Goal: Task Accomplishment & Management: Manage account settings

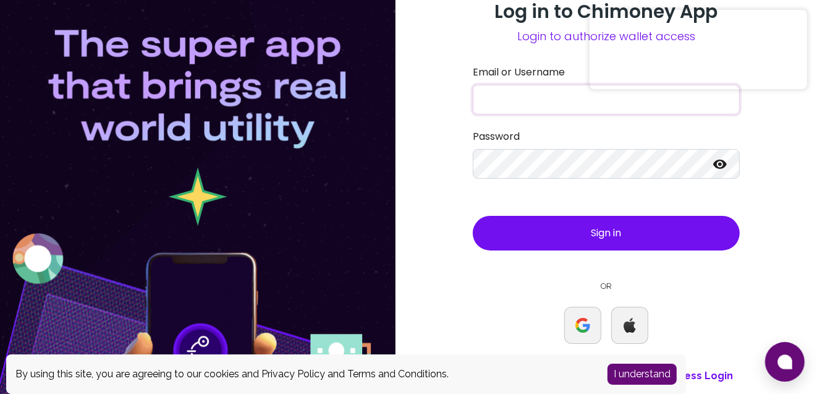
click at [583, 91] on input "Email or Username" at bounding box center [606, 100] width 267 height 30
type input "tseli"
click at [723, 162] on icon at bounding box center [720, 163] width 14 height 9
click at [473, 216] on button "Sign in" at bounding box center [606, 233] width 267 height 35
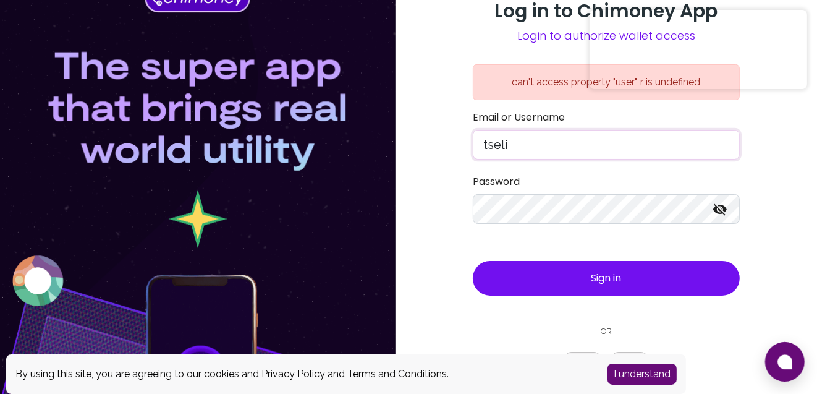
click at [575, 143] on input "tseli" at bounding box center [606, 145] width 267 height 30
click at [604, 276] on span "Sign in" at bounding box center [607, 278] width 30 height 14
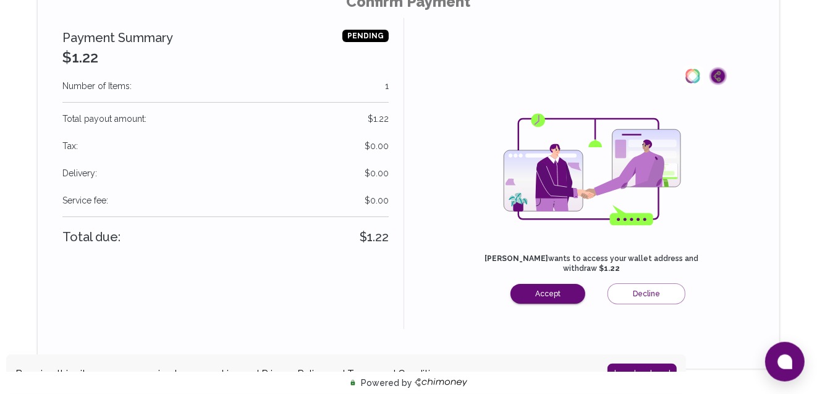
scroll to position [63, 0]
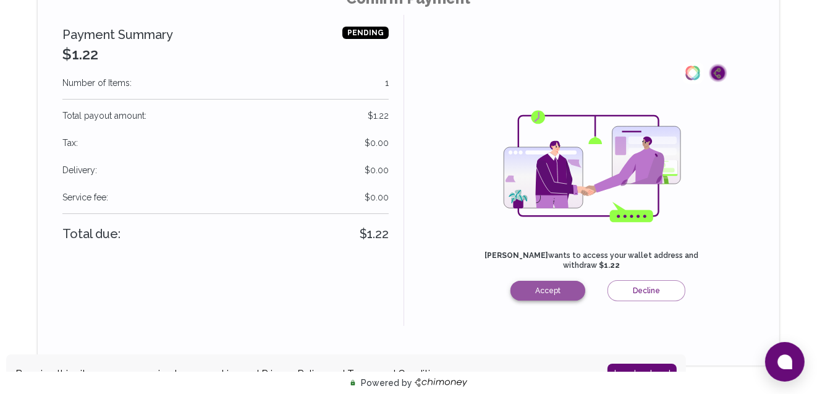
click at [558, 300] on button "Accept" at bounding box center [548, 291] width 75 height 20
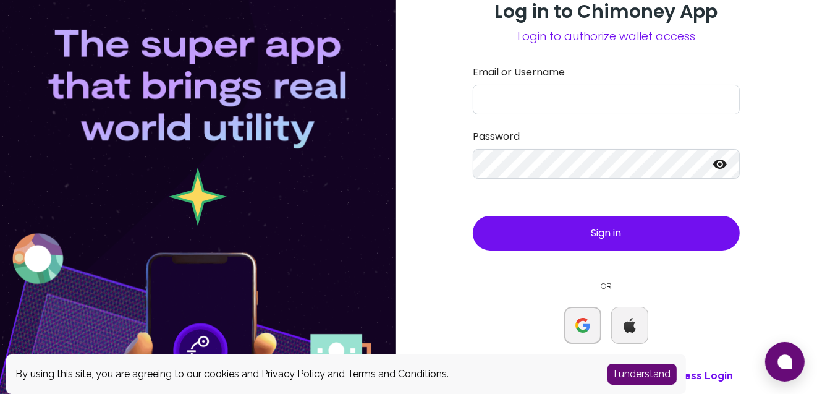
click at [573, 331] on button at bounding box center [582, 325] width 37 height 37
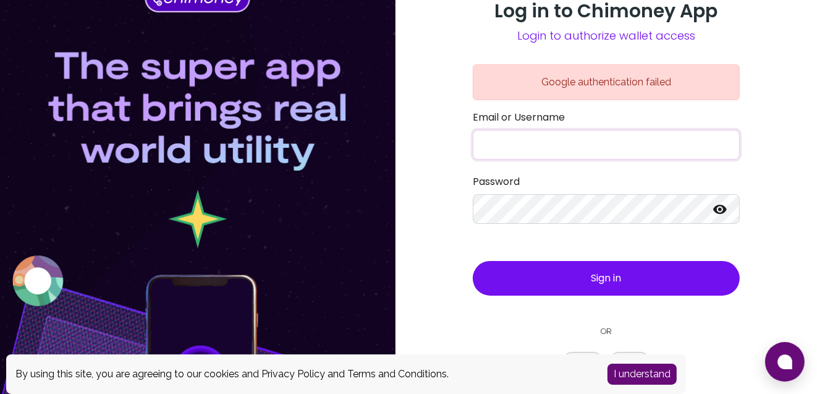
click at [511, 142] on input "Email or Username" at bounding box center [606, 145] width 267 height 30
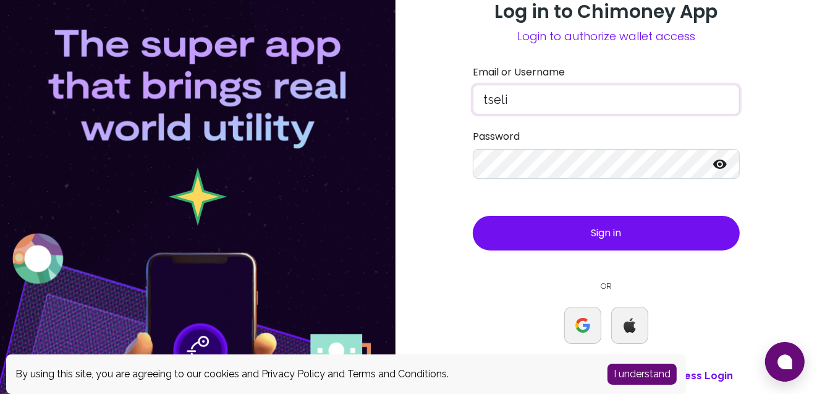
type input "tseli"
click at [717, 168] on icon at bounding box center [720, 163] width 14 height 9
click at [644, 234] on button "Sign in" at bounding box center [606, 233] width 267 height 35
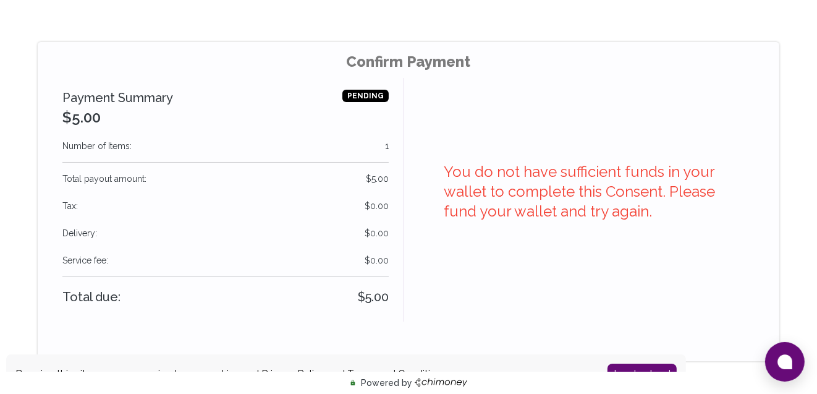
click at [801, 82] on div "Confirm Payment Payment Summary $5.00 PENDING Number of Items : 1 Total payout …" at bounding box center [409, 201] width 816 height 319
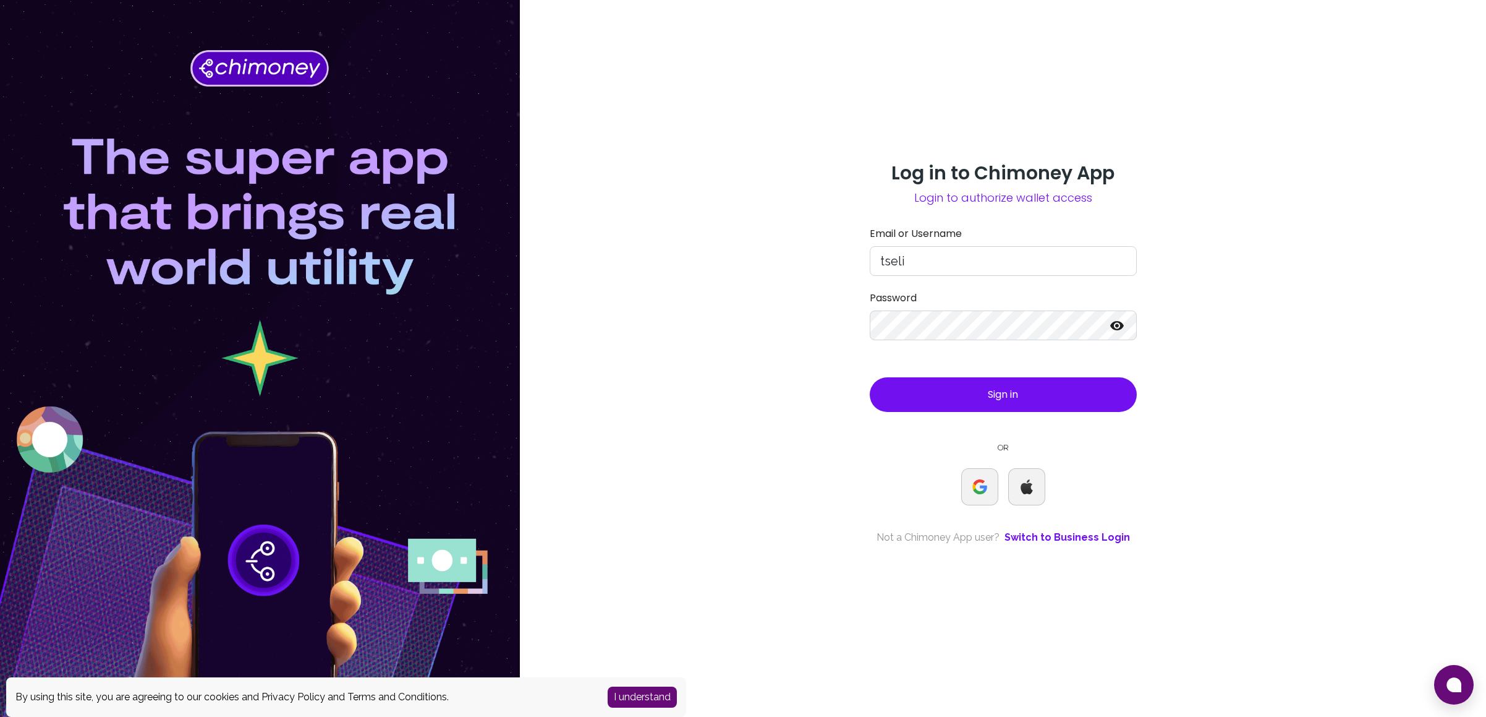
click at [1027, 395] on button "Sign in" at bounding box center [1003, 394] width 267 height 35
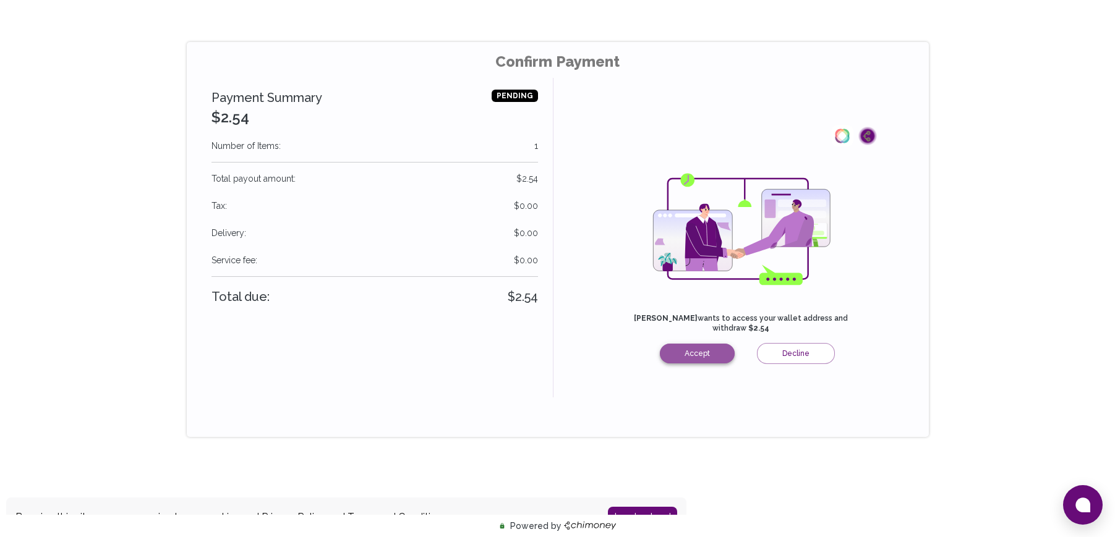
click at [702, 355] on button "Accept" at bounding box center [697, 354] width 75 height 20
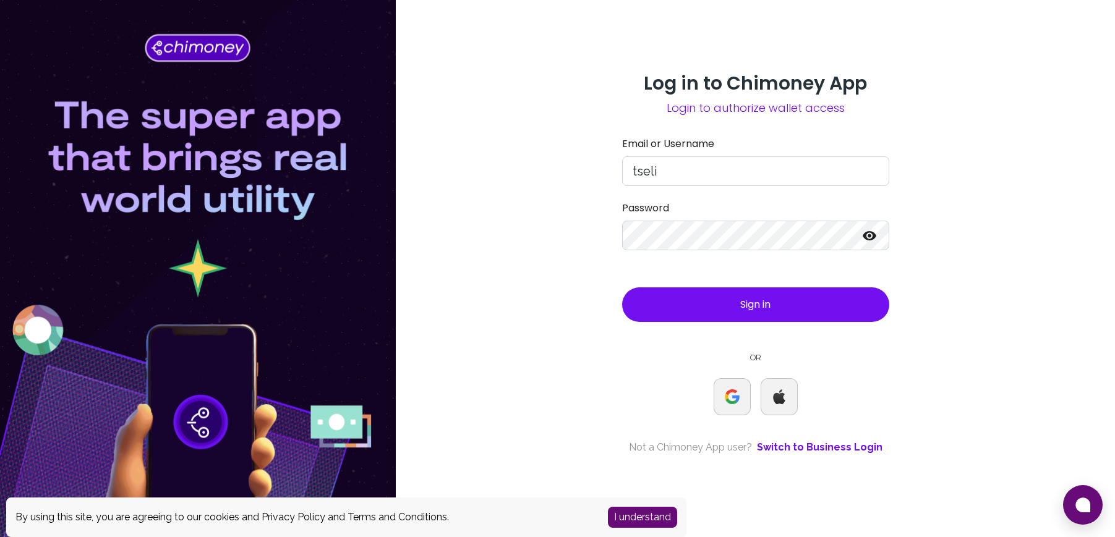
click at [803, 308] on button "Sign in" at bounding box center [755, 304] width 267 height 35
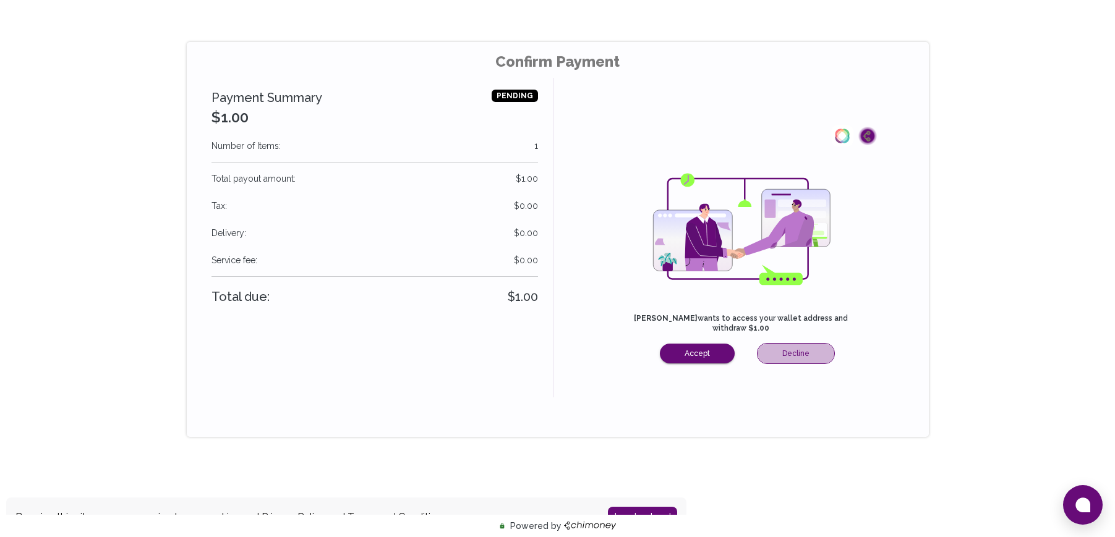
click at [802, 360] on button "Decline" at bounding box center [796, 353] width 78 height 21
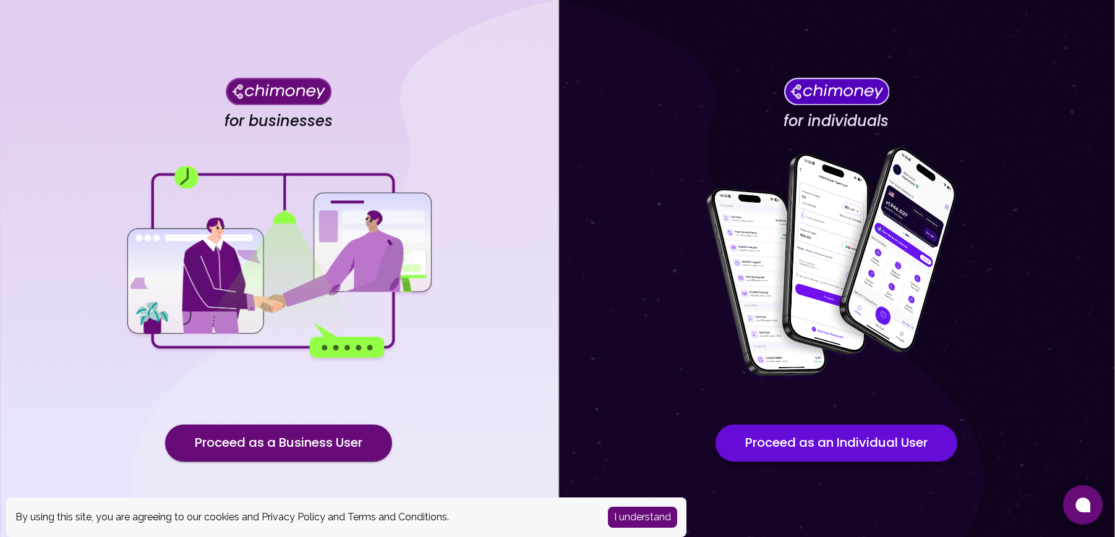
click at [885, 441] on button "Proceed as an Individual User" at bounding box center [836, 443] width 242 height 37
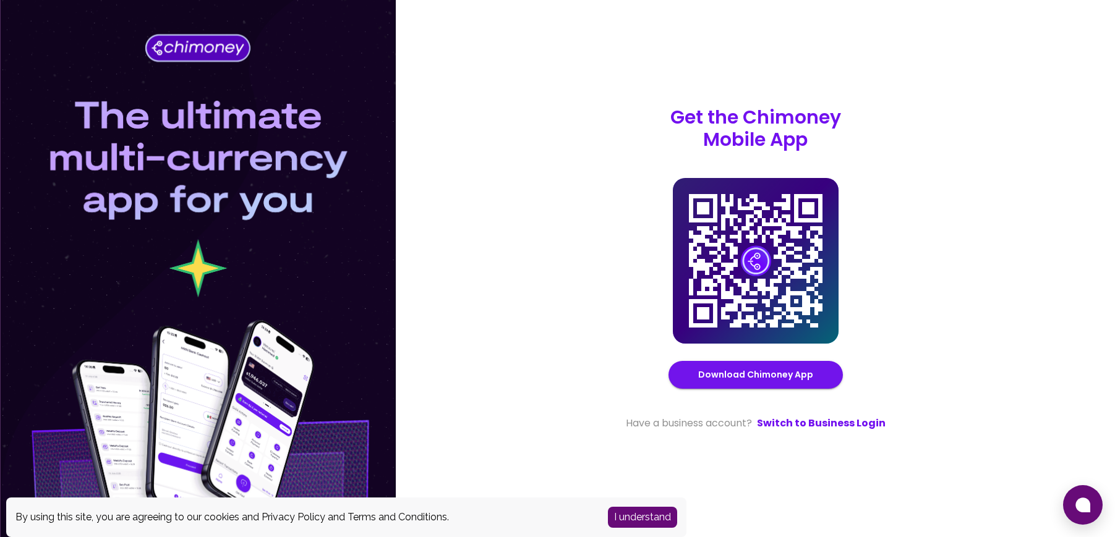
click at [1112, 132] on div "Get the Chimoney Mobile App Chimoney Mobile App Download Chimoney App Have a bu…" at bounding box center [755, 268] width 719 height 537
click at [1058, 138] on div "Get the Chimoney Mobile App Chimoney Mobile App Download Chimoney App Have a bu…" at bounding box center [755, 268] width 719 height 537
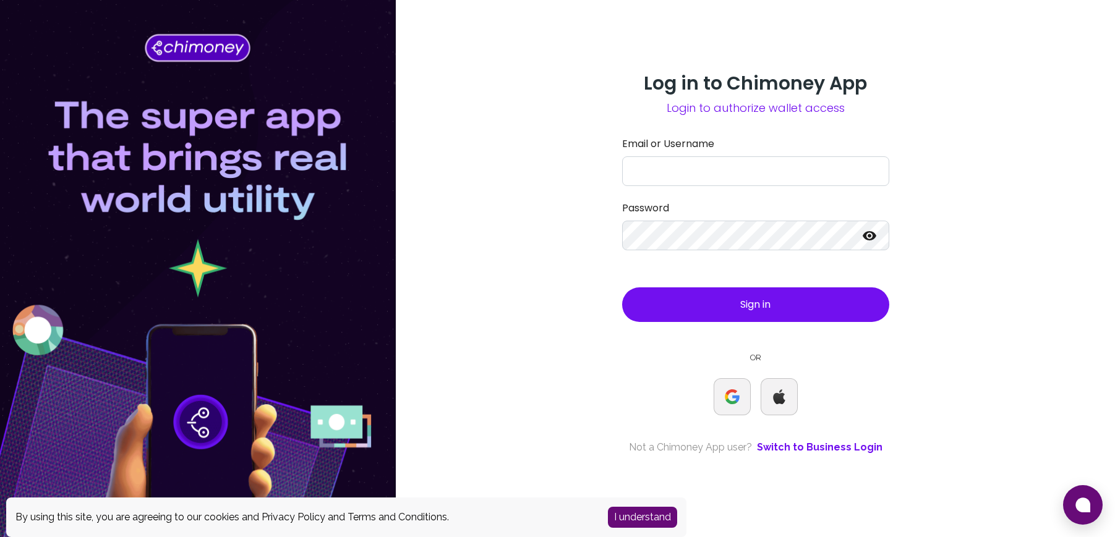
type input "tseli"
click at [1011, 135] on div "Log in to Chimoney App Login to authorize wallet access Email or Username tseli…" at bounding box center [755, 268] width 719 height 537
click at [786, 308] on button "Sign in" at bounding box center [755, 304] width 267 height 35
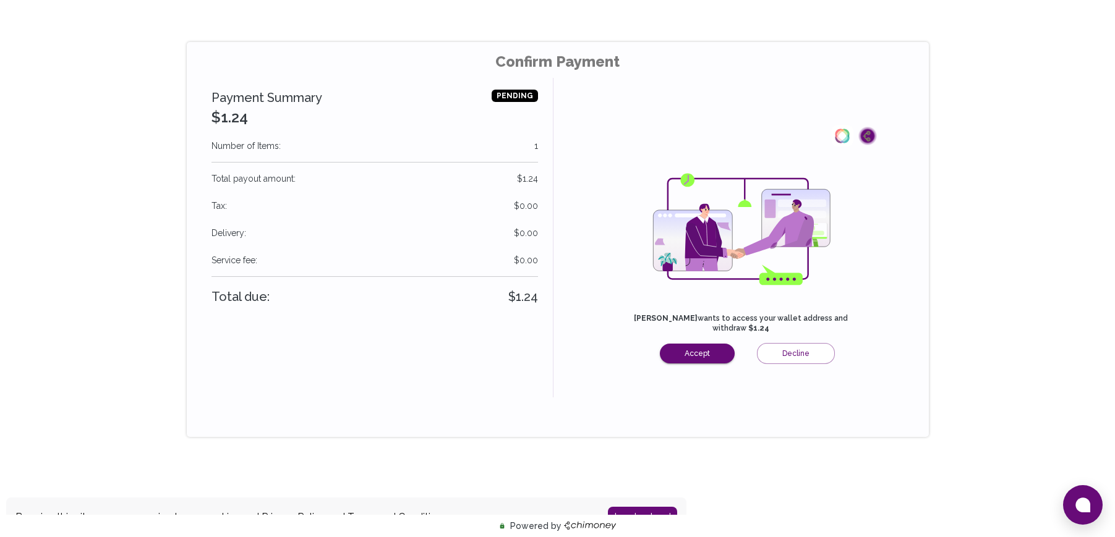
drag, startPoint x: 1070, startPoint y: 157, endPoint x: 1060, endPoint y: 190, distance: 34.6
click at [1060, 190] on div "Confirm Payment Payment Summary $1.24 PENDING Number of Items : 1 Total payout …" at bounding box center [557, 233] width 1115 height 467
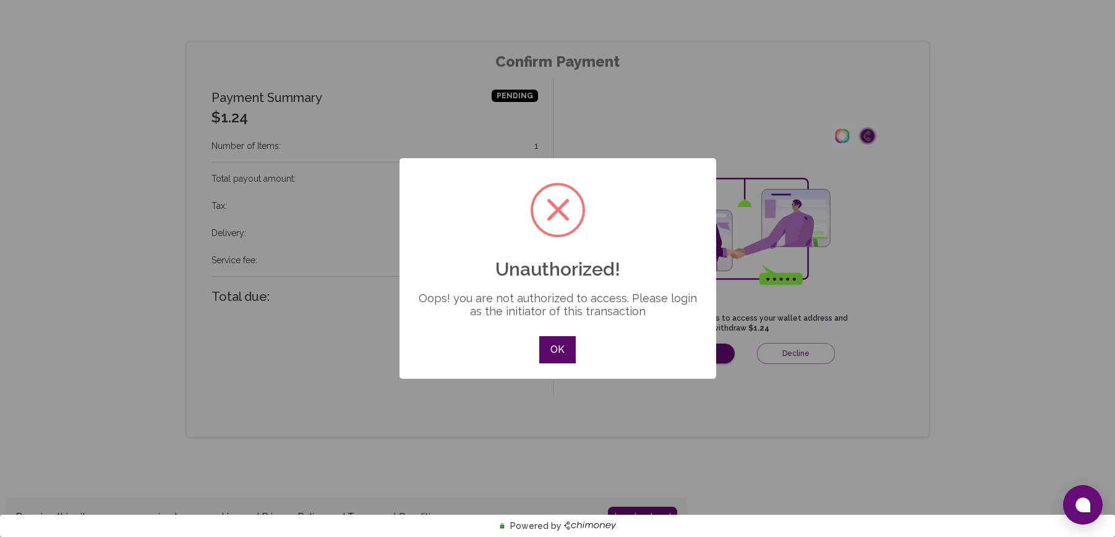
click at [559, 364] on button "OK" at bounding box center [557, 349] width 36 height 27
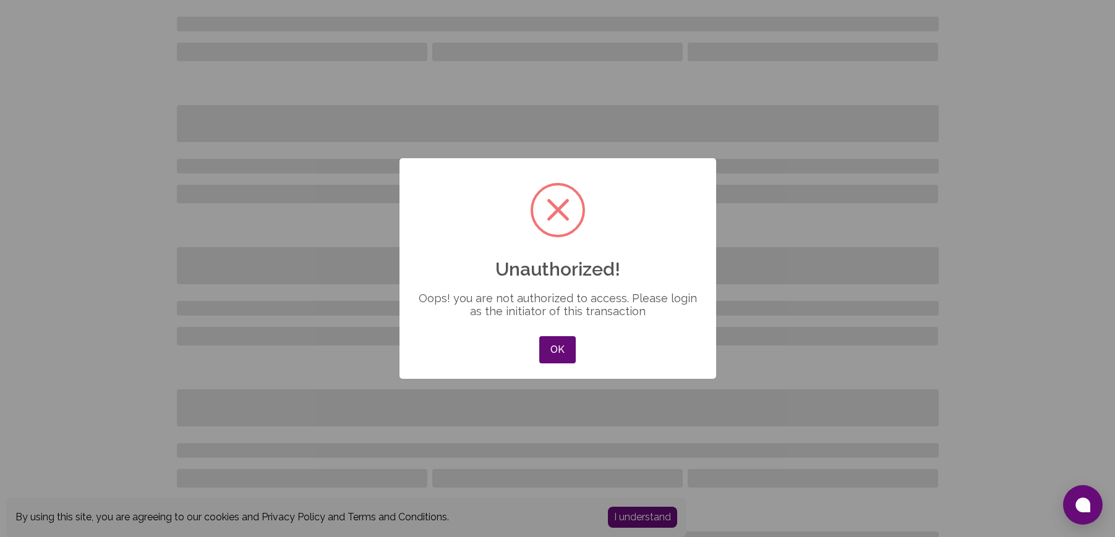
click at [559, 364] on button "OK" at bounding box center [557, 349] width 36 height 27
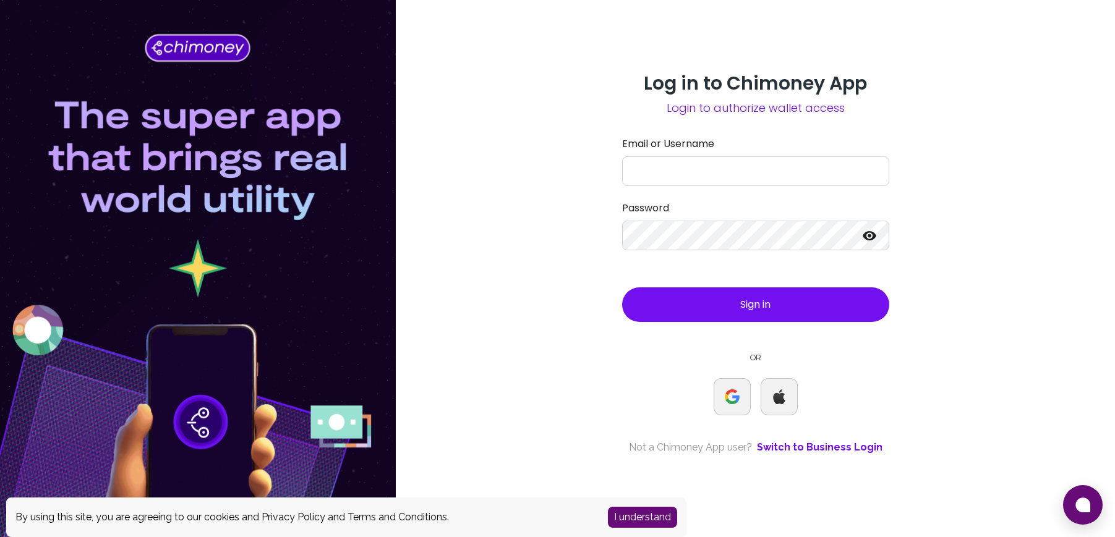
type input "tseli"
click at [788, 313] on button "Sign in" at bounding box center [755, 304] width 267 height 35
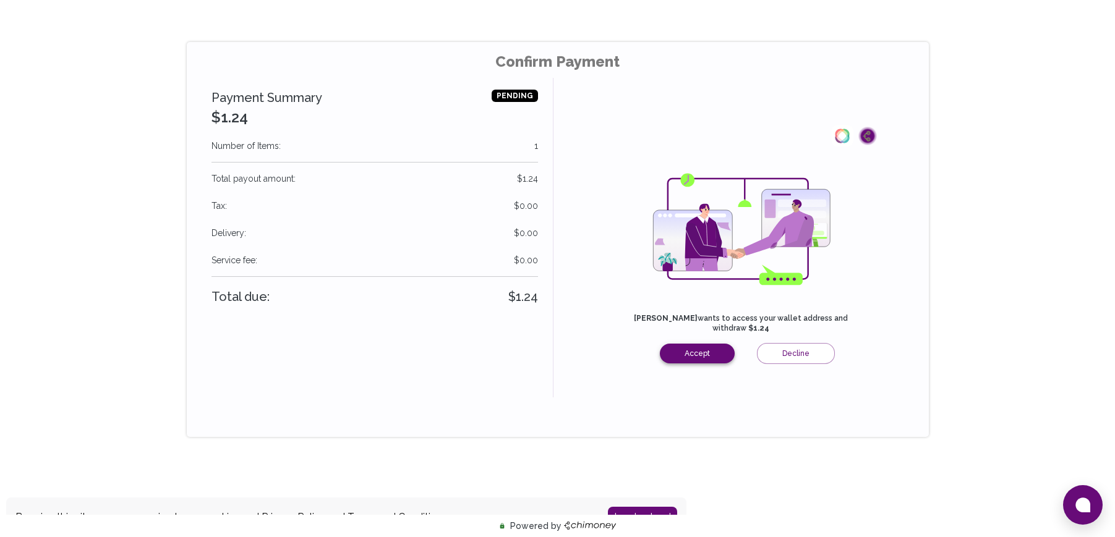
click at [698, 352] on button "Accept" at bounding box center [697, 354] width 75 height 20
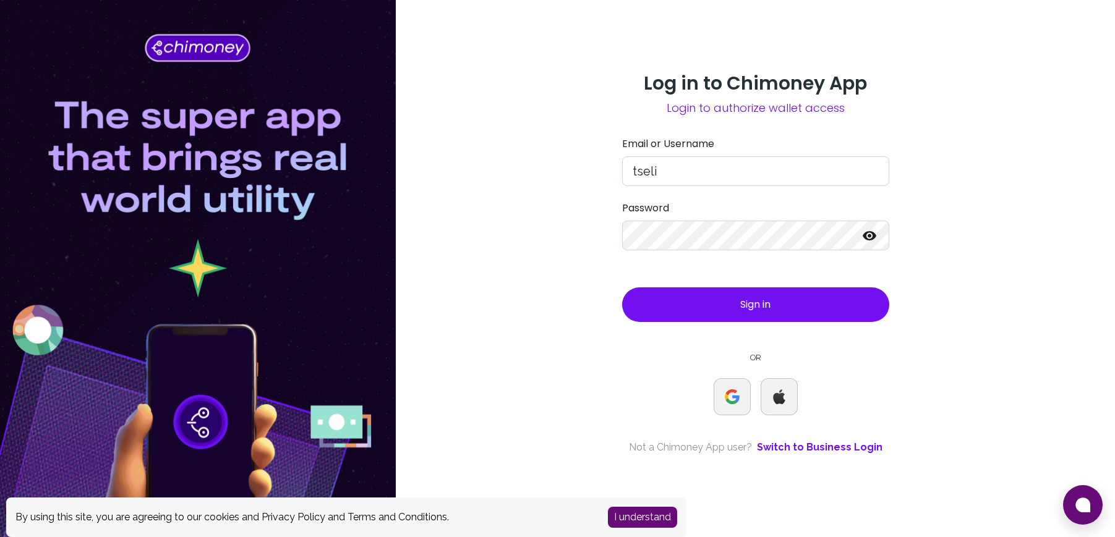
click at [765, 303] on span "Sign in" at bounding box center [755, 304] width 30 height 14
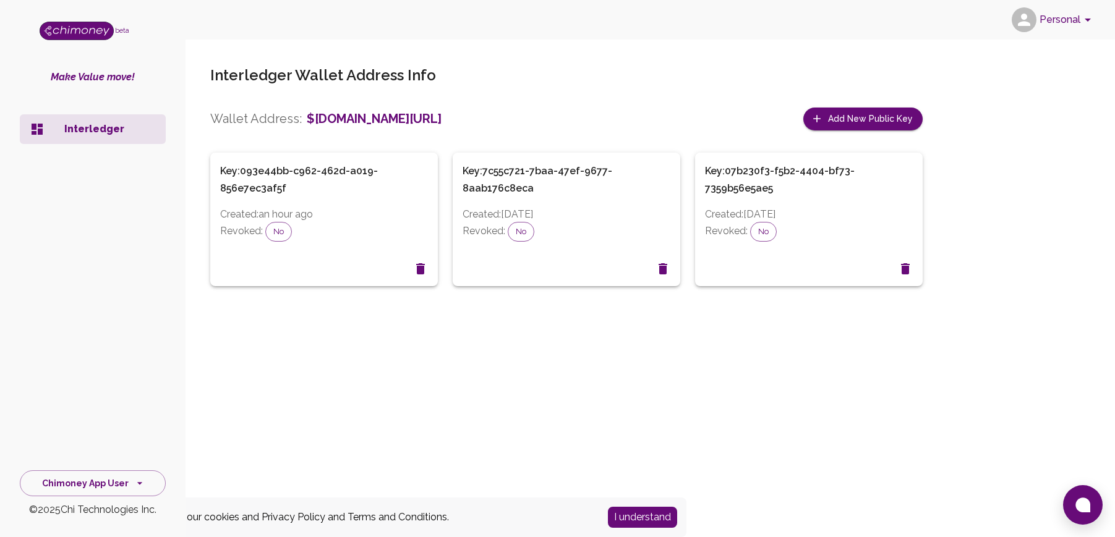
click at [1027, 206] on div "Interledger Wallet Address Info Wallet Address: $ilp.chimoney.com/44700792 Add …" at bounding box center [649, 176] width 929 height 290
click at [899, 265] on icon "Revoke Key" at bounding box center [905, 269] width 15 height 15
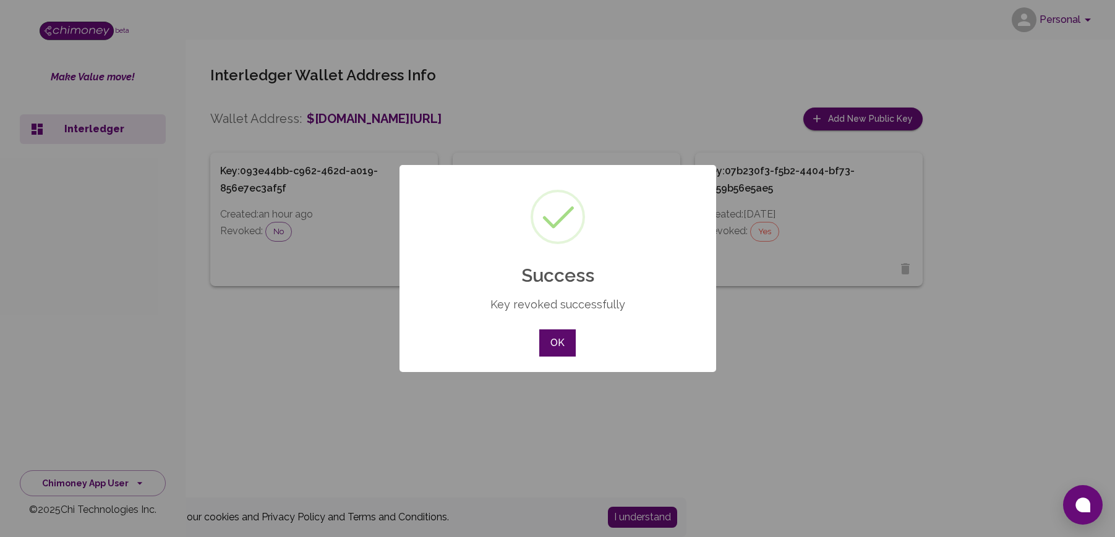
click at [558, 346] on button "OK" at bounding box center [557, 343] width 36 height 27
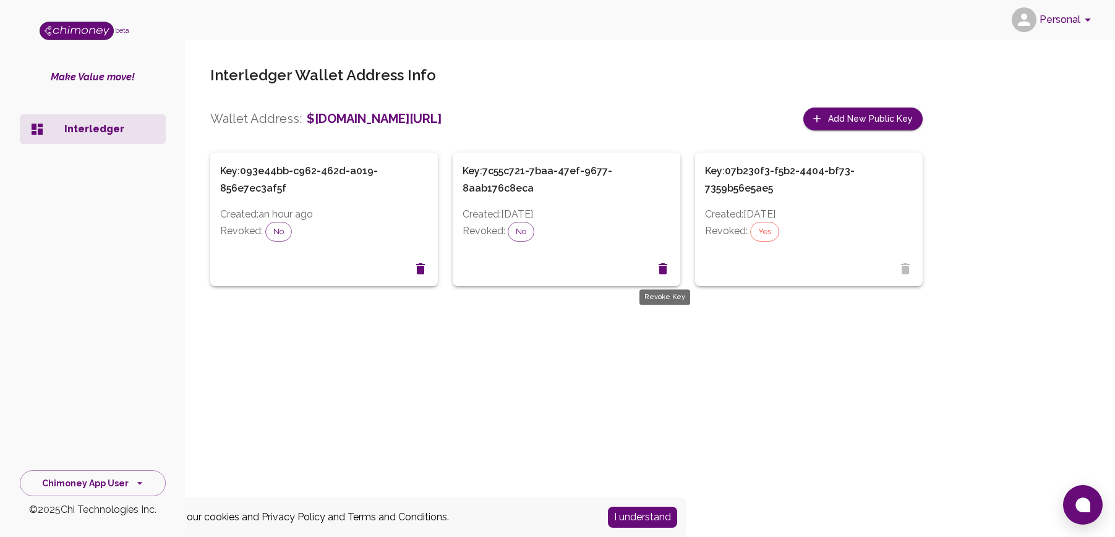
click at [655, 274] on button "Revoke Key" at bounding box center [662, 269] width 25 height 25
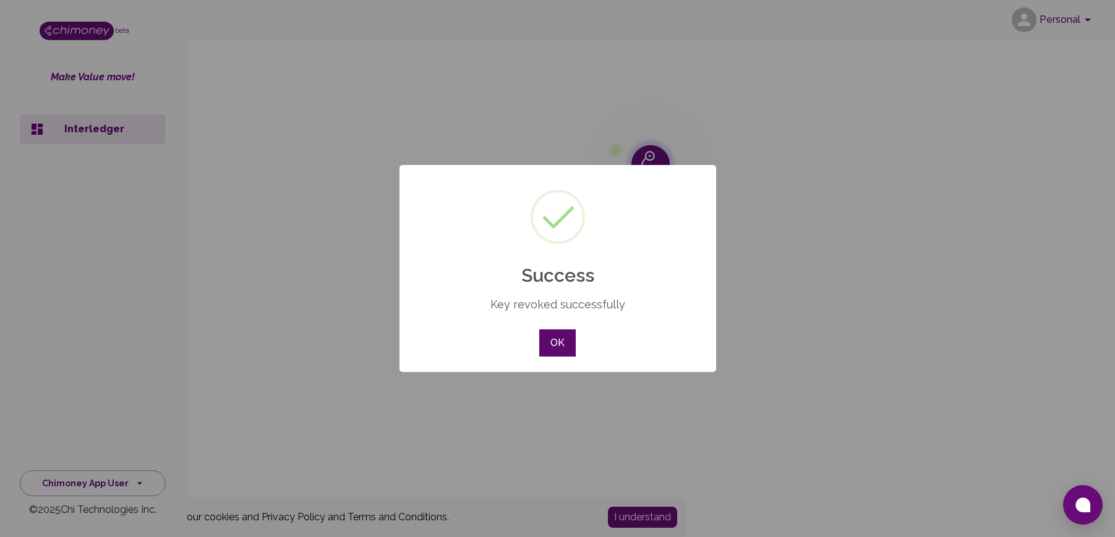
click at [559, 345] on button "OK" at bounding box center [557, 343] width 36 height 27
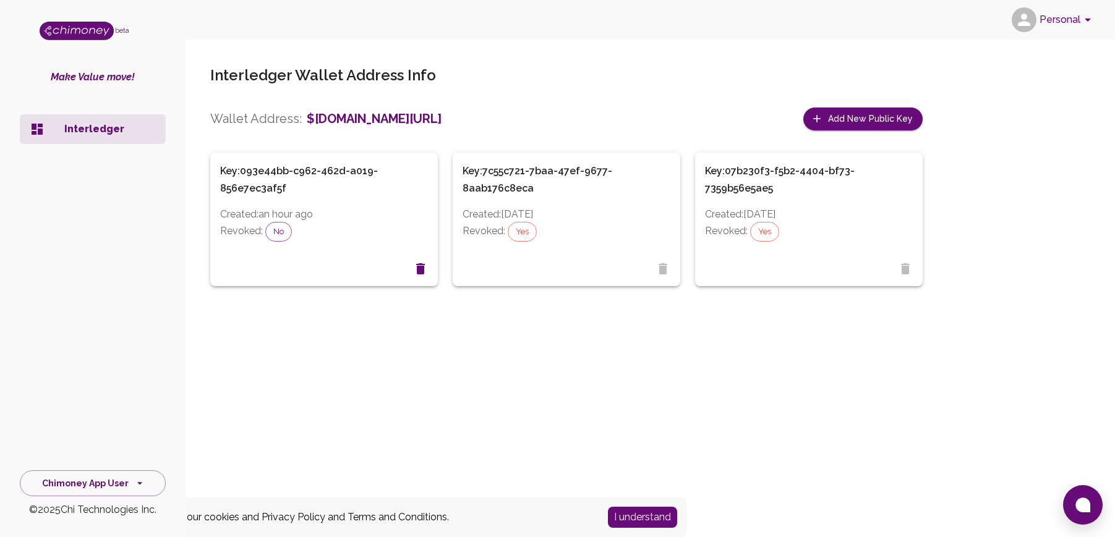
click at [283, 228] on span "No" at bounding box center [278, 232] width 25 height 12
click at [287, 172] on h6 "Key: 093e44bb-c962-462d-a019-856e7ec3af5f" at bounding box center [324, 180] width 208 height 35
click at [839, 118] on button "Add New Public Key" at bounding box center [862, 119] width 119 height 23
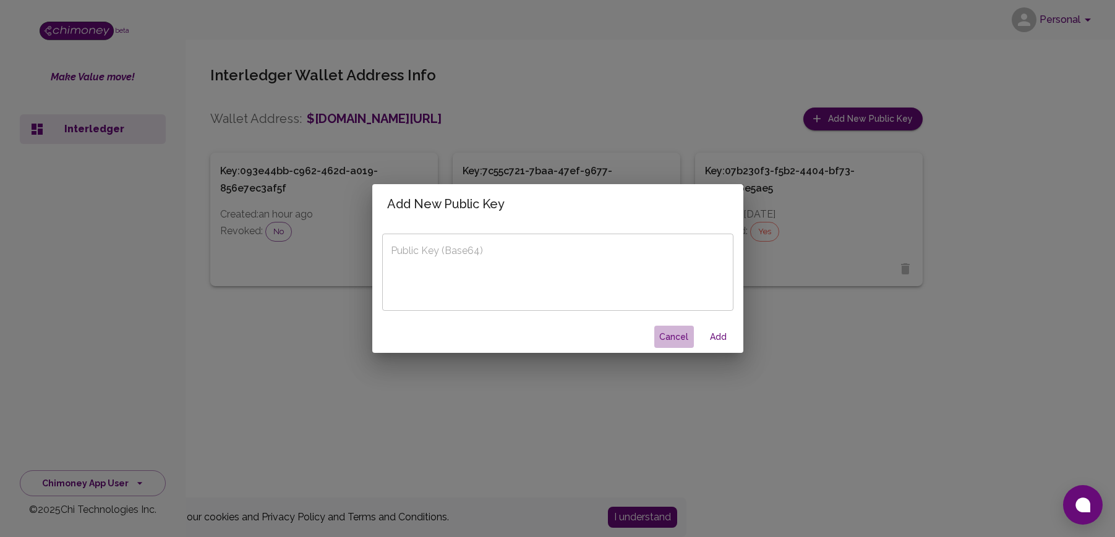
click at [676, 336] on button "Cancel" at bounding box center [674, 337] width 40 height 23
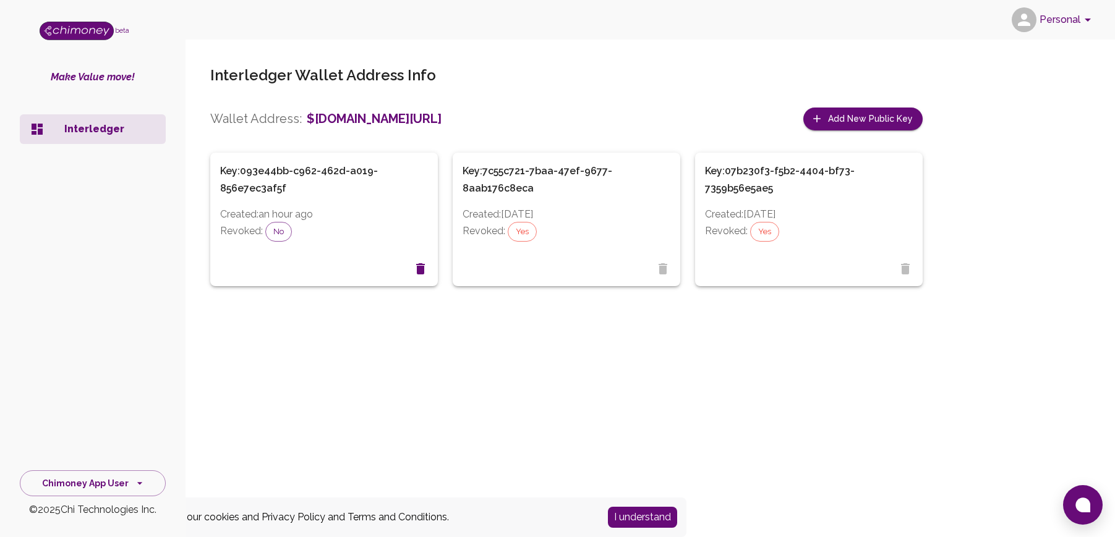
click at [1053, 108] on div "Interledger Wallet Address Info Wallet Address: $ilp.chimoney.com/44700792 Add …" at bounding box center [649, 176] width 929 height 290
click at [423, 271] on icon "Revoke Key" at bounding box center [420, 268] width 9 height 11
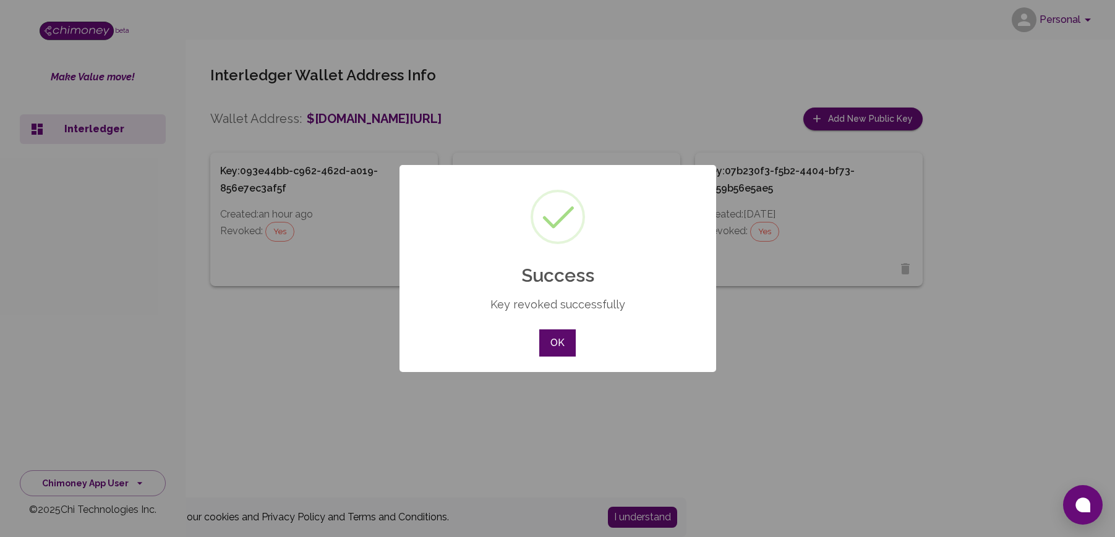
click at [558, 341] on button "OK" at bounding box center [557, 343] width 36 height 27
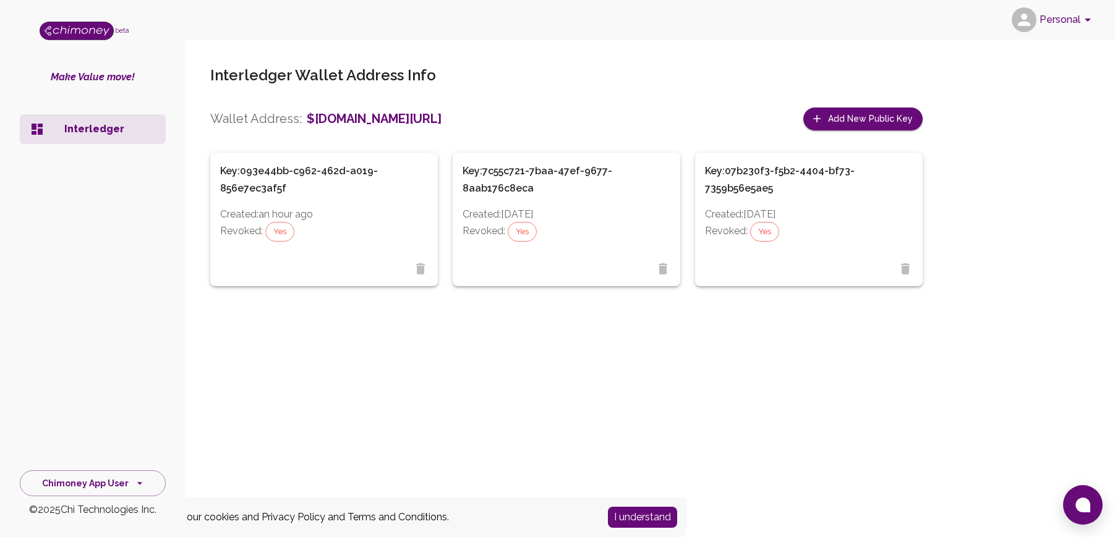
click at [106, 131] on p "Interledger" at bounding box center [109, 129] width 91 height 15
click at [566, 372] on div "Personal beta Make Value move! Interledger Chimoney App User © 2025 Chi Technol…" at bounding box center [557, 268] width 1115 height 537
click at [888, 113] on button "Add New Public Key" at bounding box center [862, 119] width 119 height 23
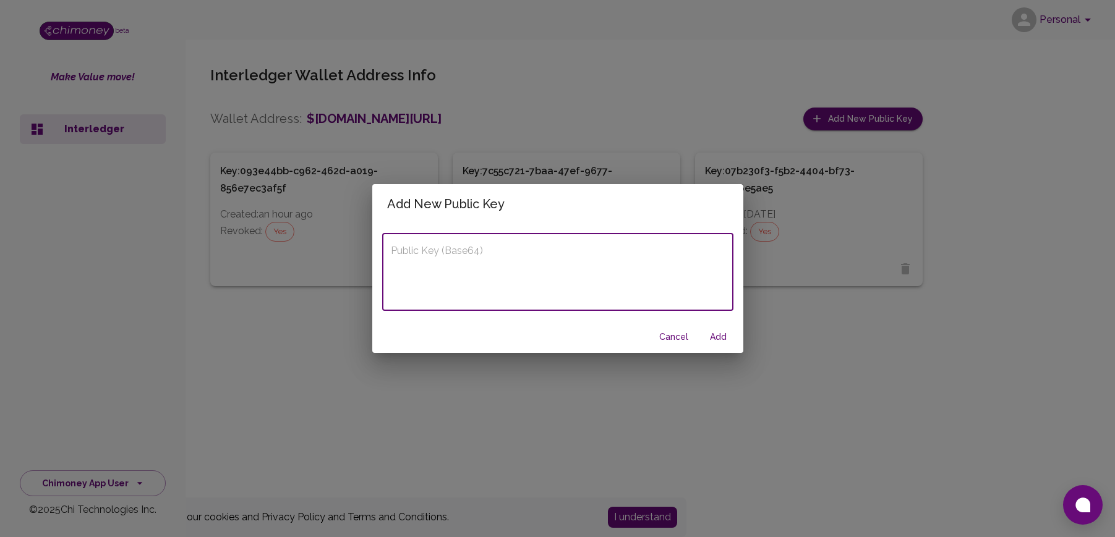
click at [608, 258] on textarea "Public Key (Base64)" at bounding box center [558, 272] width 334 height 57
paste textarea "eyJrdHkiOiJPS1AiLCJjcnYiOiJFZDI1NTE5IiwieCI6IklLTXc5Qk1WSl9iS25tSS1BRG94bVFDeUo…"
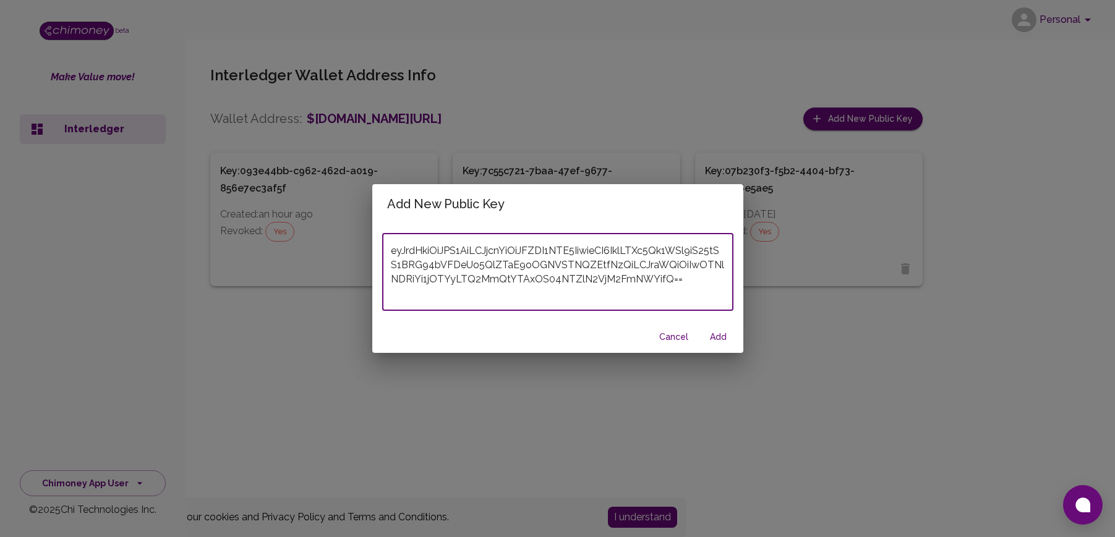
type textarea "eyJrdHkiOiJPS1AiLCJjcnYiOiJFZDI1NTE5IiwieCI6IklLTXc5Qk1WSl9iS25tSS1BRG94bVFDeUo…"
click at [721, 346] on button "Add" at bounding box center [719, 337] width 40 height 23
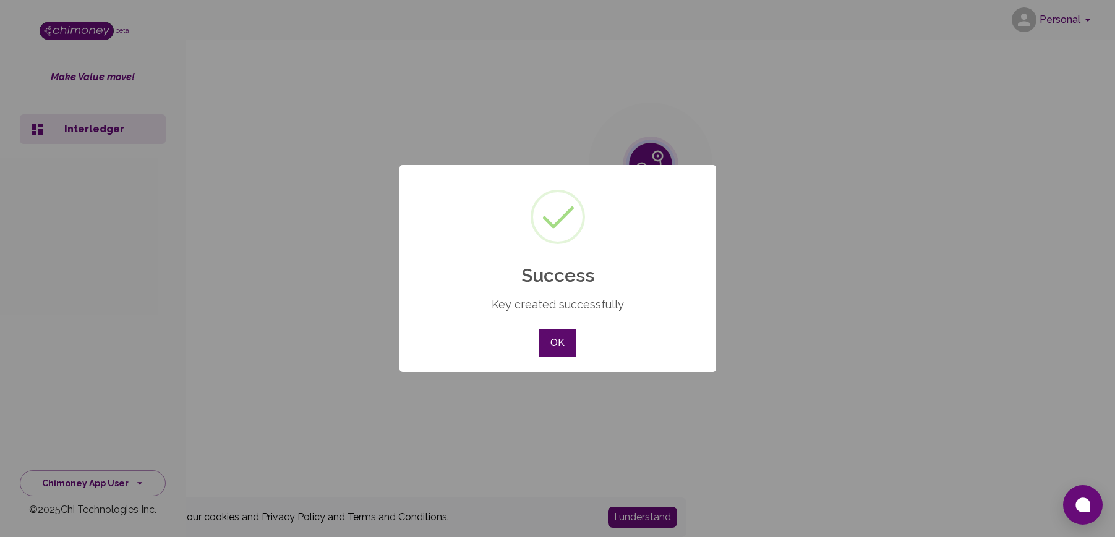
click at [559, 346] on button "OK" at bounding box center [557, 343] width 36 height 27
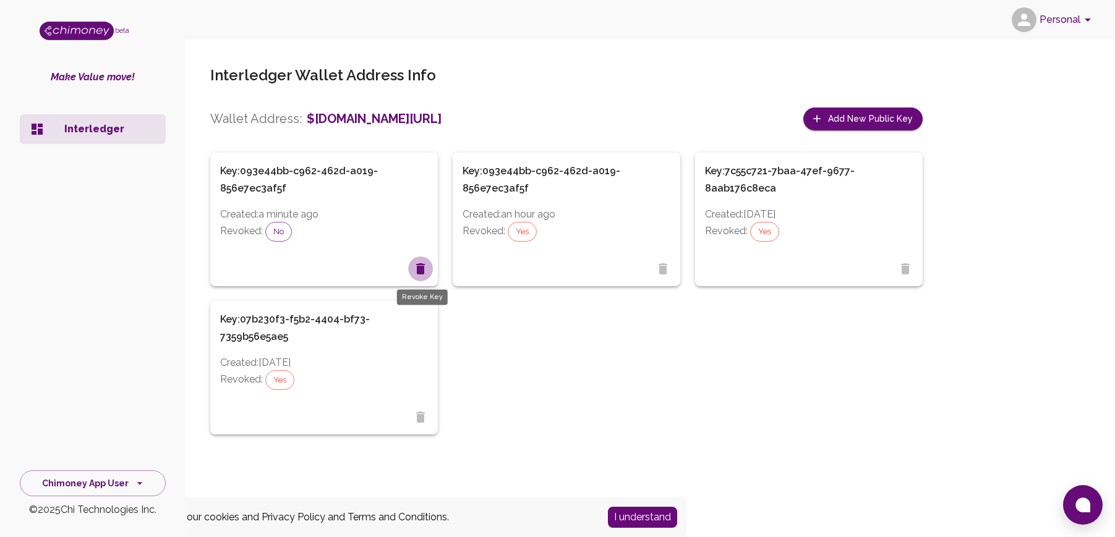
click at [417, 268] on icon "Revoke Key" at bounding box center [420, 268] width 9 height 11
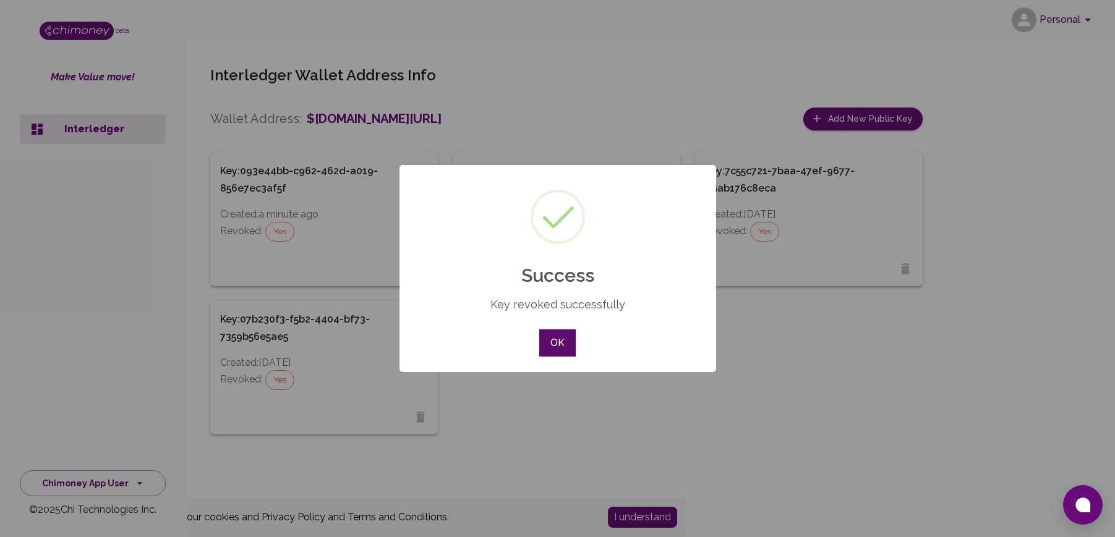
click at [558, 341] on button "OK" at bounding box center [557, 343] width 36 height 27
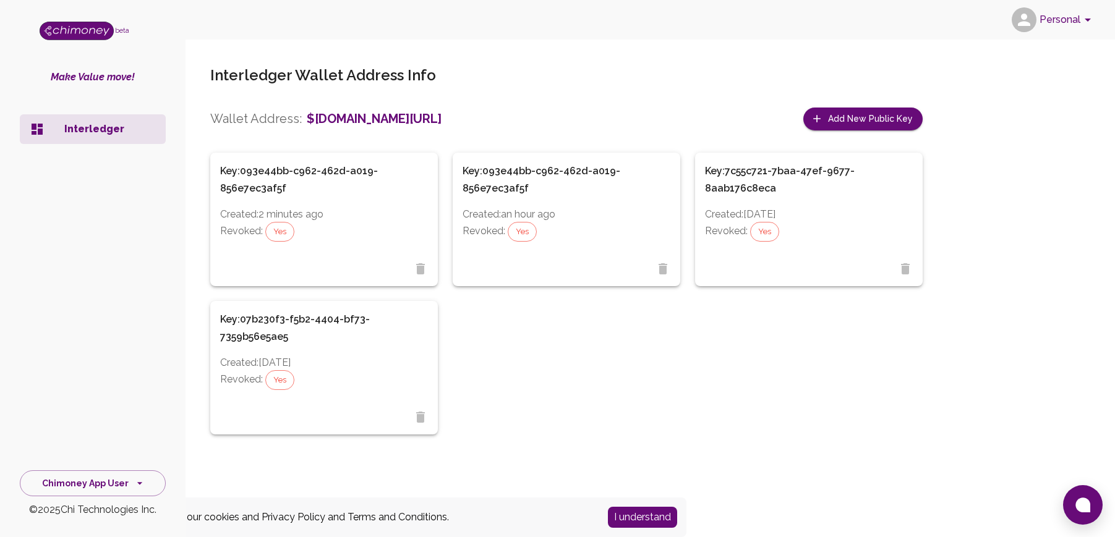
click at [609, 354] on div "Key: 093e44bb-c962-462d-a019-856e7ec3af5f Created: 2 minutes ago Revoked: Yes K…" at bounding box center [558, 286] width 727 height 297
click at [896, 118] on button "Add New Public Key" at bounding box center [862, 119] width 119 height 23
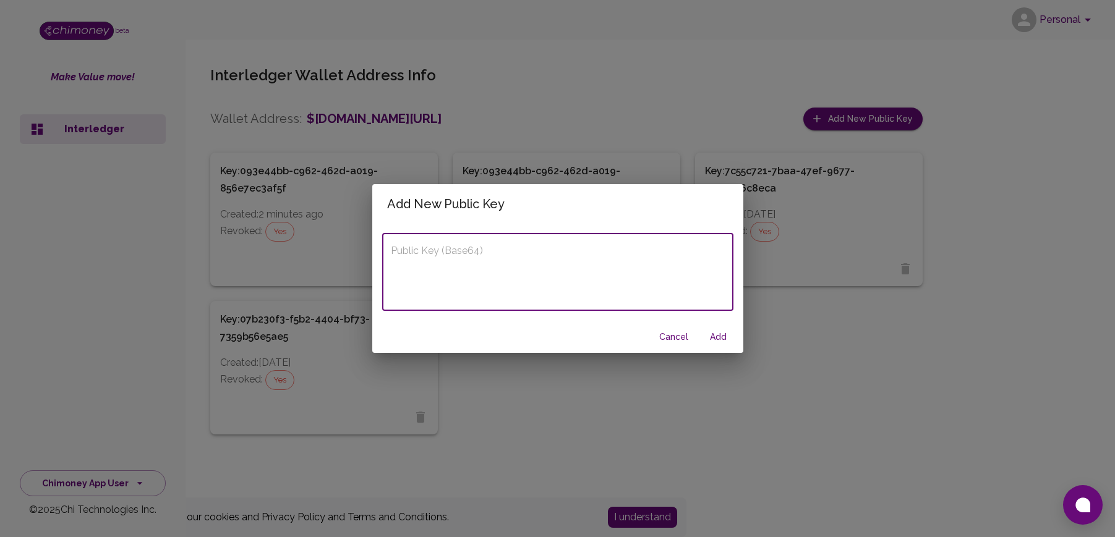
click at [660, 253] on textarea "Public Key (Base64)" at bounding box center [558, 272] width 334 height 57
paste textarea "eyJrdHkiOiJPS1AiLCJjcnYiOiJFZDI1NTE5IiwieCI6IklLTXc5Qk1WSl9iS25tSS1BRG94bVFDeUo…"
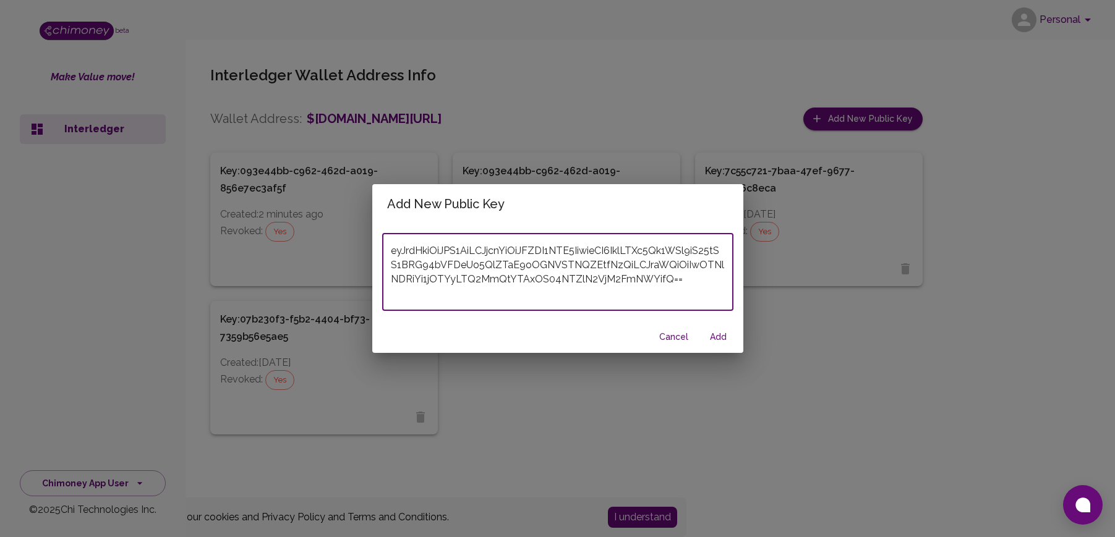
type textarea "eyJrdHkiOiJPS1AiLCJjcnYiOiJFZDI1NTE5IiwieCI6IklLTXc5Qk1WSl9iS25tSS1BRG94bVFDeUo…"
click at [713, 342] on button "Add" at bounding box center [719, 337] width 40 height 23
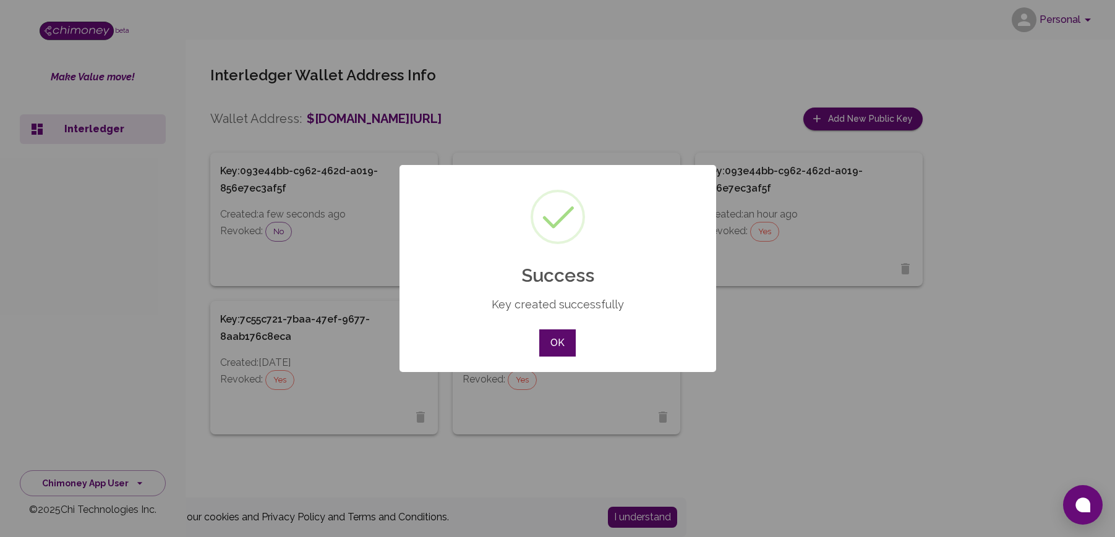
click at [551, 344] on button "OK" at bounding box center [557, 343] width 36 height 27
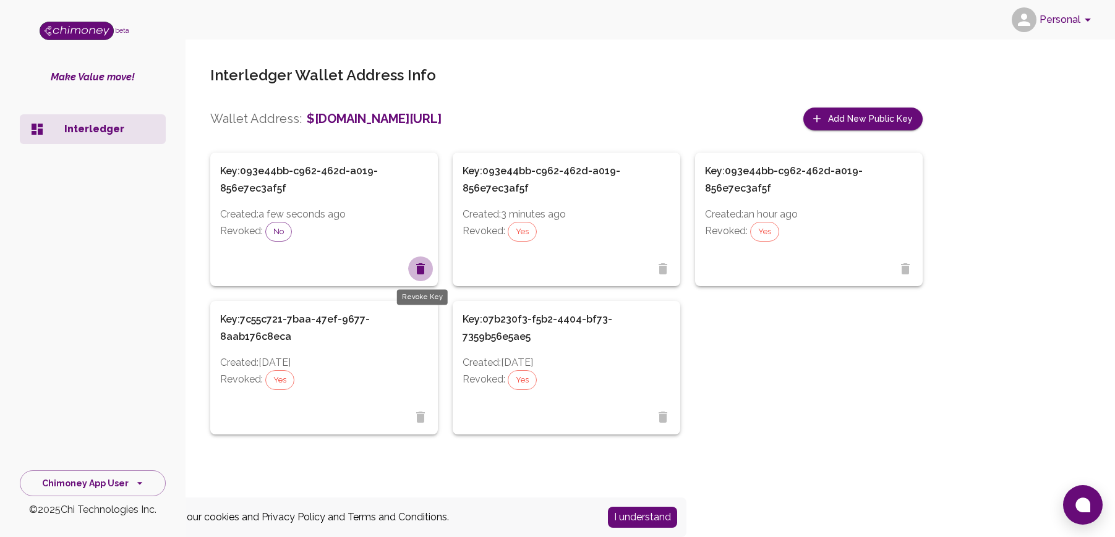
click at [423, 268] on icon "Revoke Key" at bounding box center [420, 268] width 9 height 11
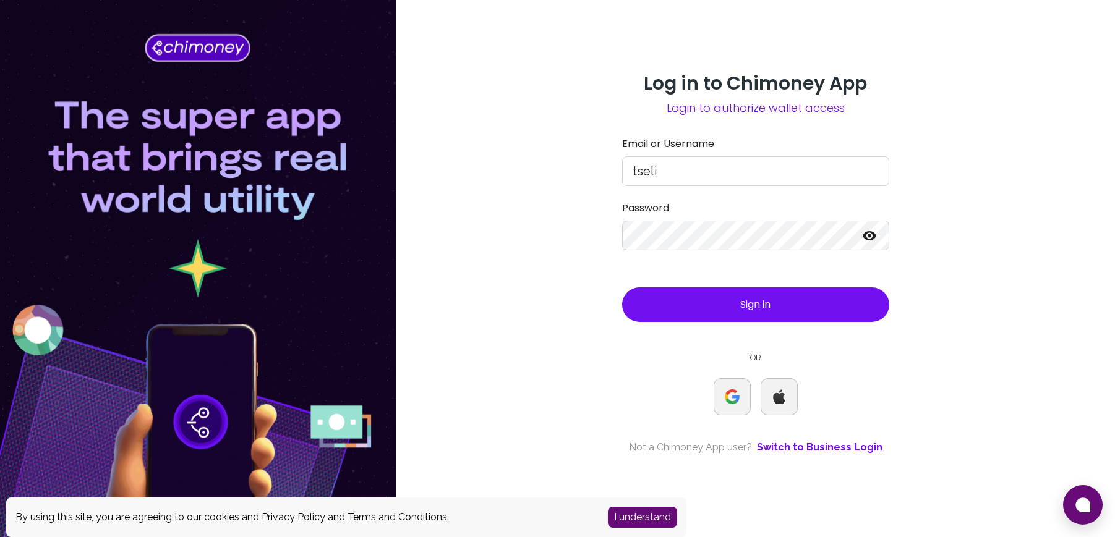
click at [729, 318] on button "Sign in" at bounding box center [755, 304] width 267 height 35
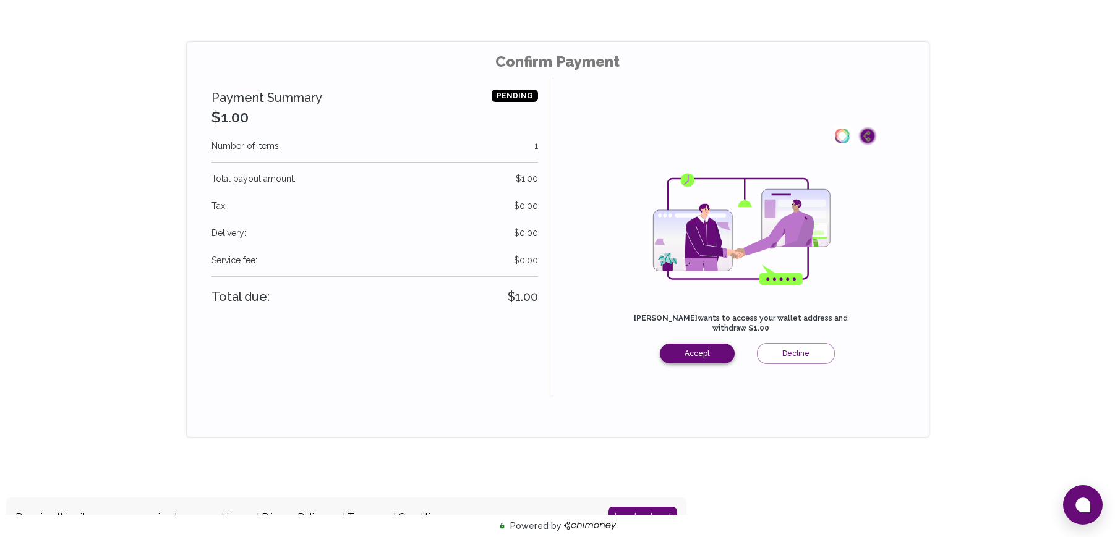
click at [697, 349] on button "Accept" at bounding box center [697, 354] width 75 height 20
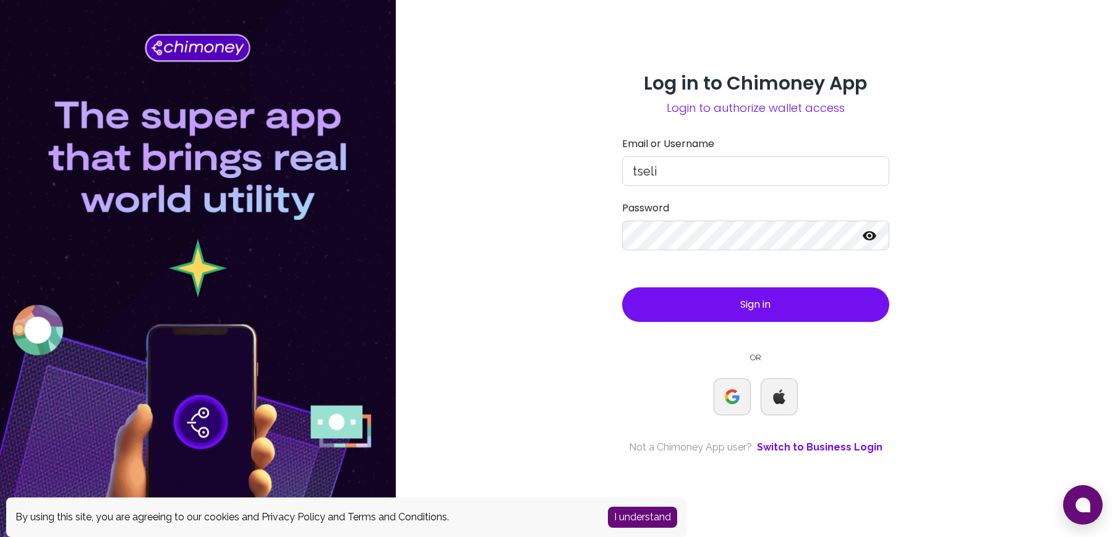
click at [691, 305] on button "Sign in" at bounding box center [755, 304] width 267 height 35
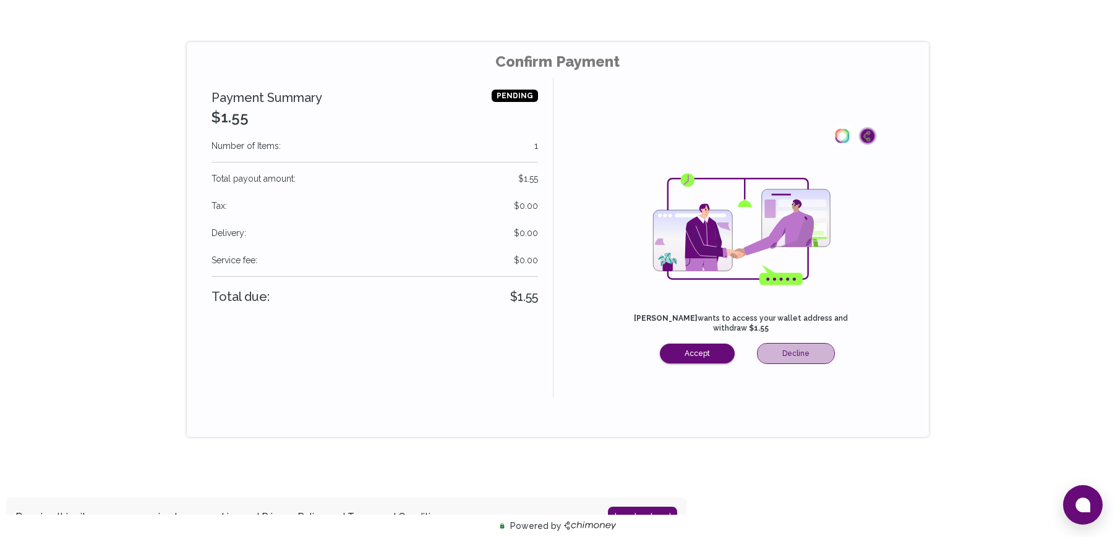
click at [781, 352] on button "Decline" at bounding box center [796, 353] width 78 height 21
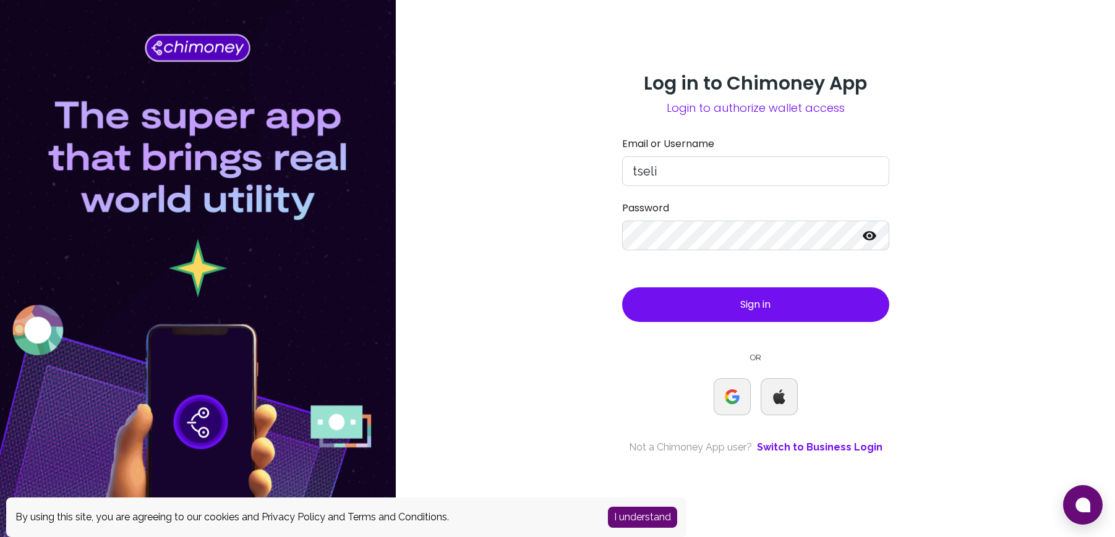
click at [847, 308] on button "Sign in" at bounding box center [755, 304] width 267 height 35
